Goal: Find specific page/section: Find specific page/section

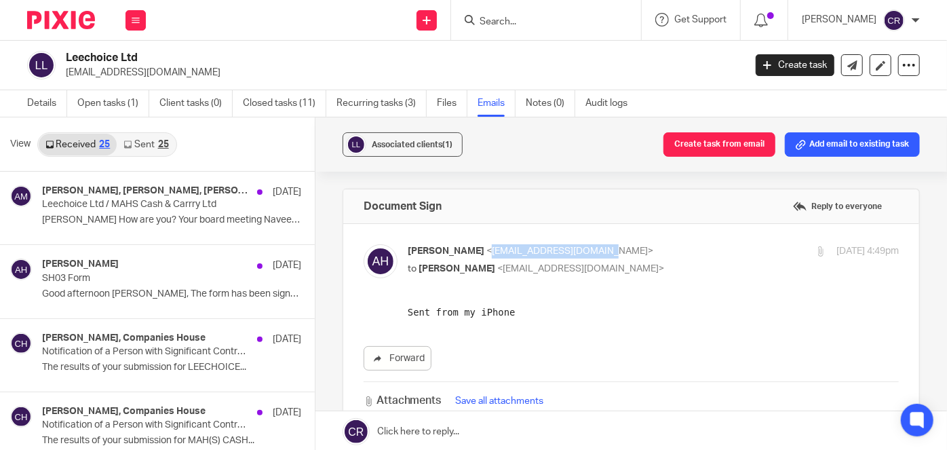
scroll to position [246, 0]
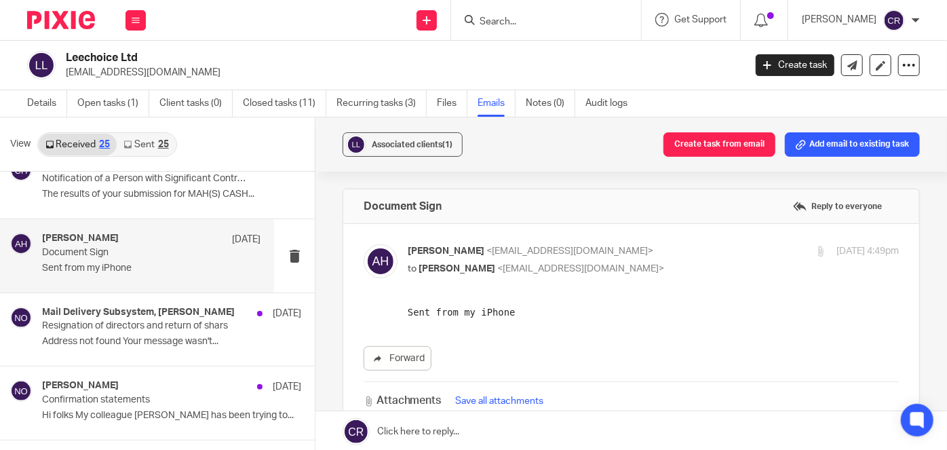
click at [496, 13] on form at bounding box center [550, 20] width 145 height 17
click at [495, 31] on div at bounding box center [546, 20] width 190 height 40
click at [524, 24] on input "Search" at bounding box center [539, 22] width 122 height 12
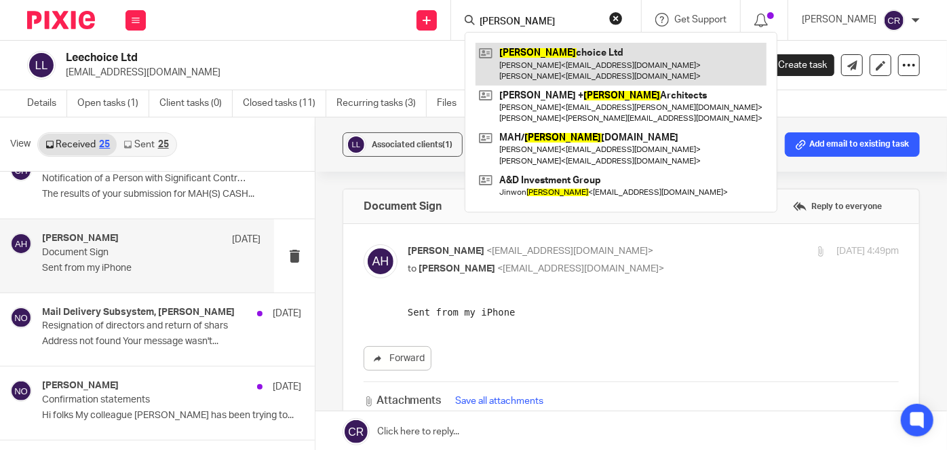
type input "lee"
click at [521, 51] on link at bounding box center [621, 64] width 291 height 42
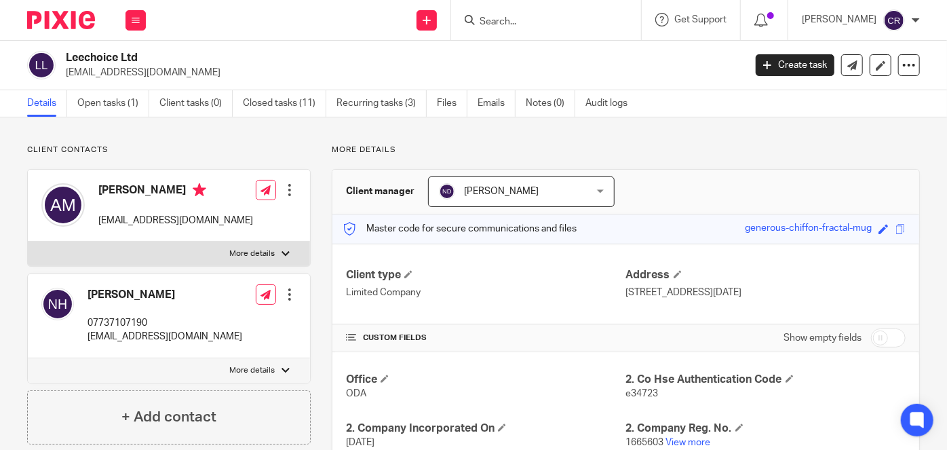
click at [522, 22] on input "Search" at bounding box center [539, 22] width 122 height 12
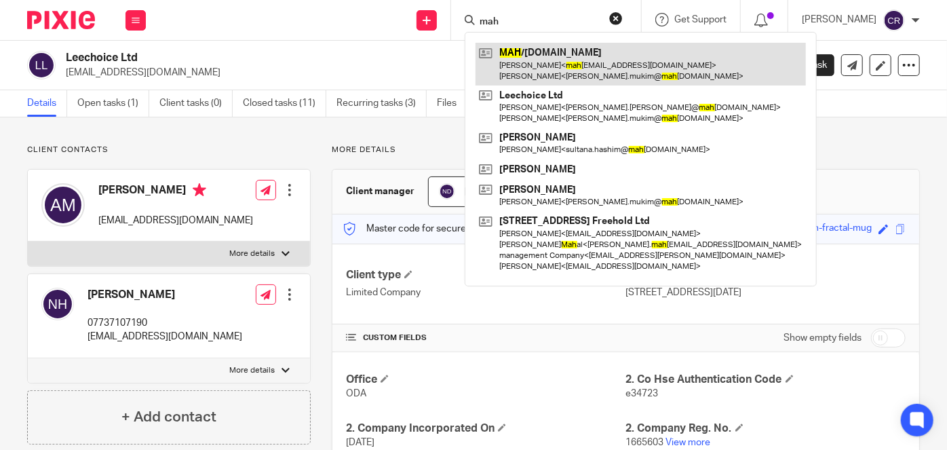
type input "mah"
click at [530, 73] on link at bounding box center [641, 64] width 330 height 42
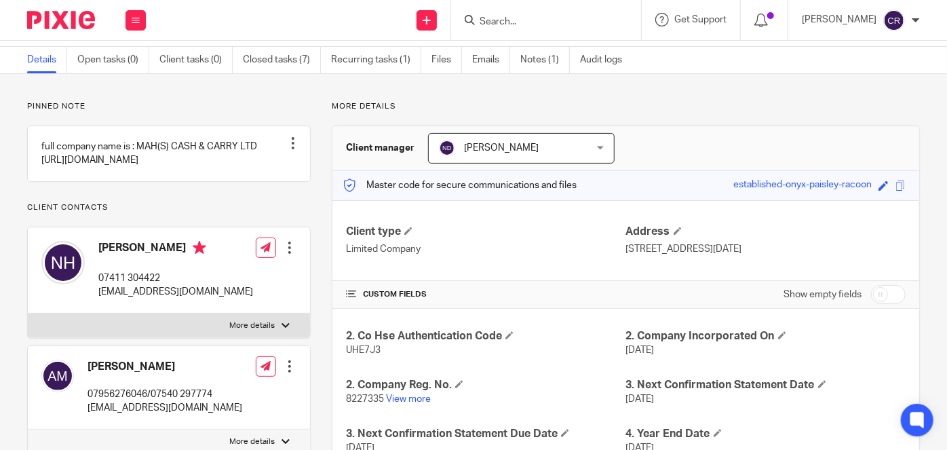
scroll to position [123, 0]
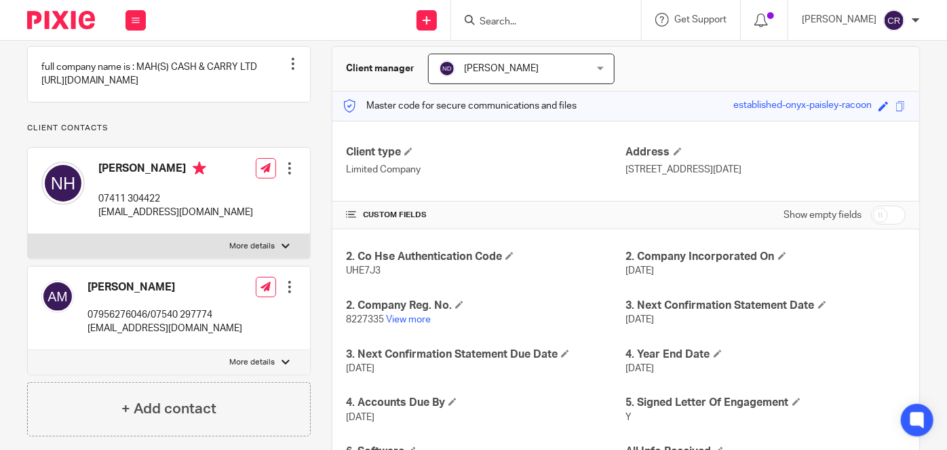
click at [481, 14] on form at bounding box center [550, 20] width 145 height 17
click at [500, 14] on form at bounding box center [550, 20] width 145 height 17
click at [503, 23] on input "Search" at bounding box center [539, 22] width 122 height 12
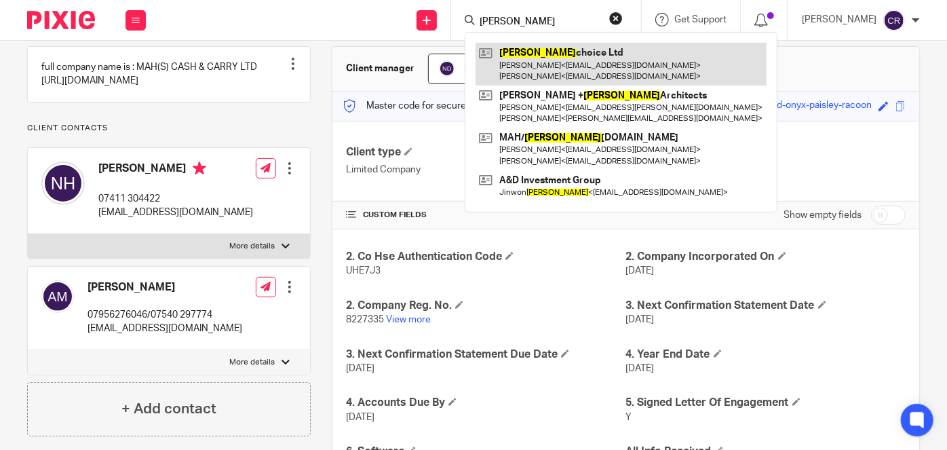
type input "lee"
click at [543, 62] on link at bounding box center [621, 64] width 291 height 42
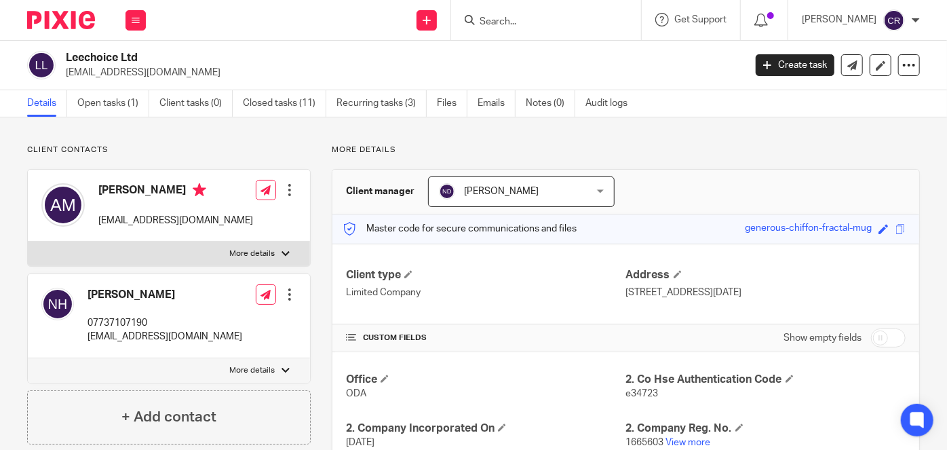
click at [525, 23] on input "Search" at bounding box center [539, 22] width 122 height 12
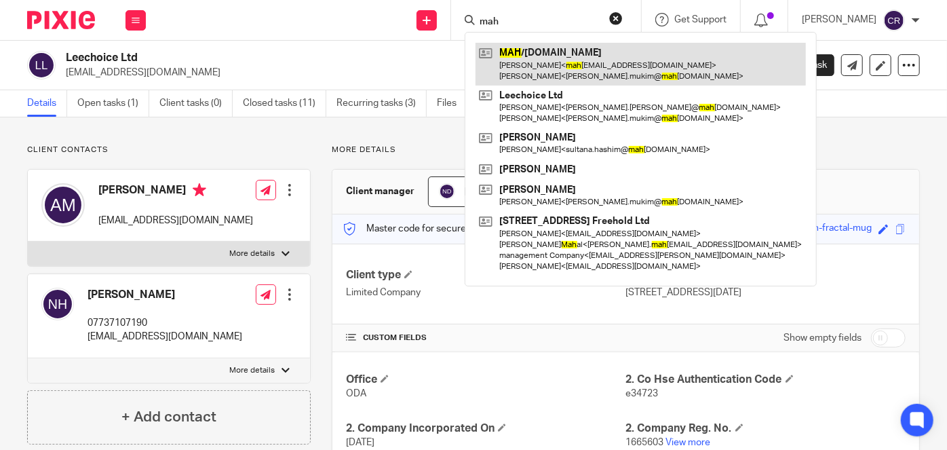
type input "mah"
click at [519, 70] on link at bounding box center [641, 64] width 330 height 42
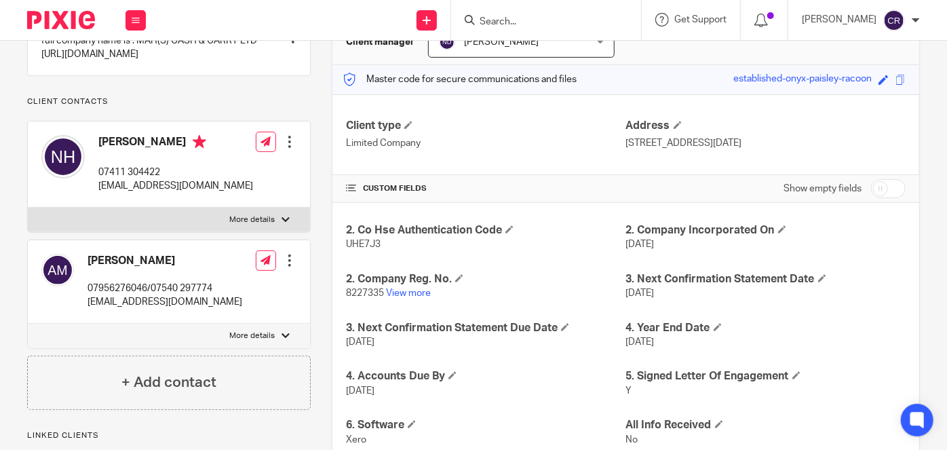
scroll to position [123, 0]
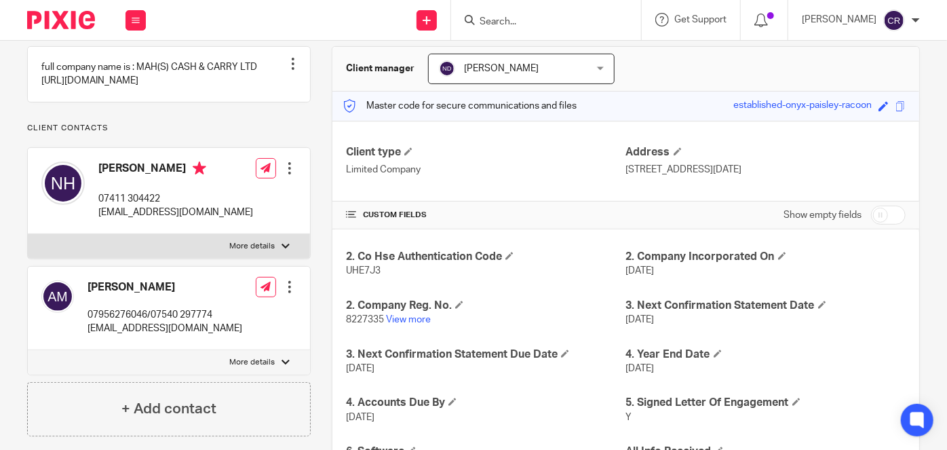
click at [558, 26] on input "Search" at bounding box center [539, 22] width 122 height 12
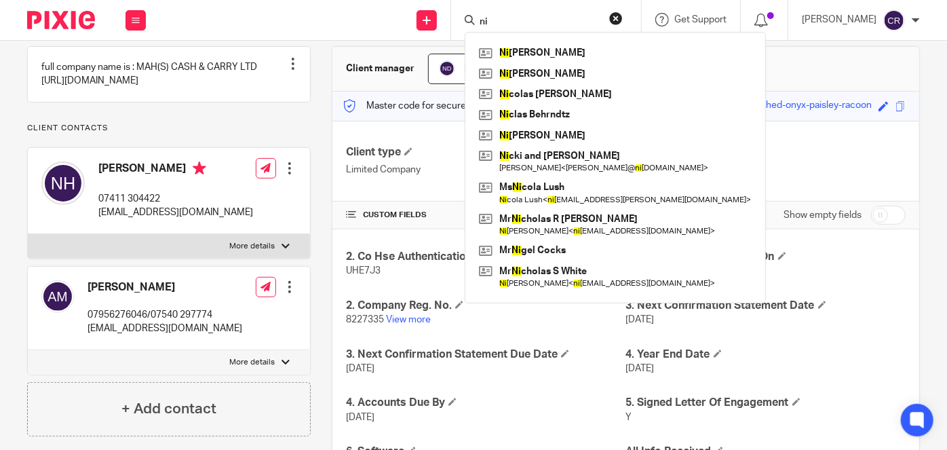
type input "n"
